Goal: Information Seeking & Learning: Check status

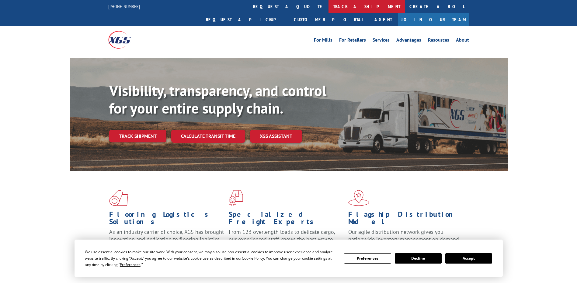
click at [328, 4] on link "track a shipment" at bounding box center [366, 6] width 76 height 13
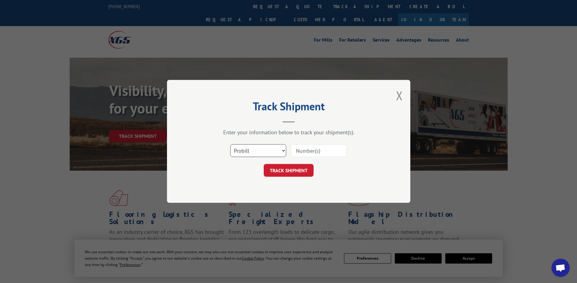
click at [265, 148] on select "Select category... Probill BOL PO" at bounding box center [258, 151] width 56 height 13
click at [230, 145] on select "Select category... Probill BOL PO" at bounding box center [258, 151] width 56 height 13
click at [309, 150] on input at bounding box center [319, 151] width 56 height 13
type input "17607999"
click at [294, 171] on button "TRACK SHIPMENT" at bounding box center [289, 170] width 50 height 13
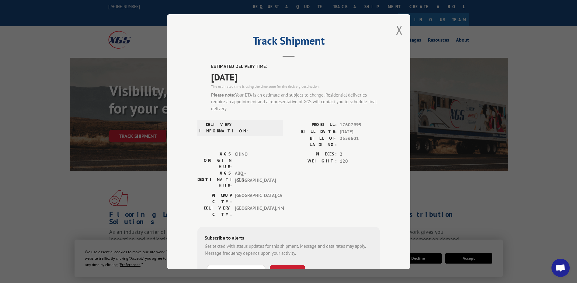
click at [499, 65] on div "Track Shipment ESTIMATED DELIVERY TIME: [DATE] The estimated time is using the …" at bounding box center [288, 141] width 577 height 283
click at [540, 29] on div "Track Shipment ESTIMATED DELIVERY TIME: [DATE] The estimated time is using the …" at bounding box center [288, 141] width 577 height 283
